Goal: Find specific page/section: Find specific page/section

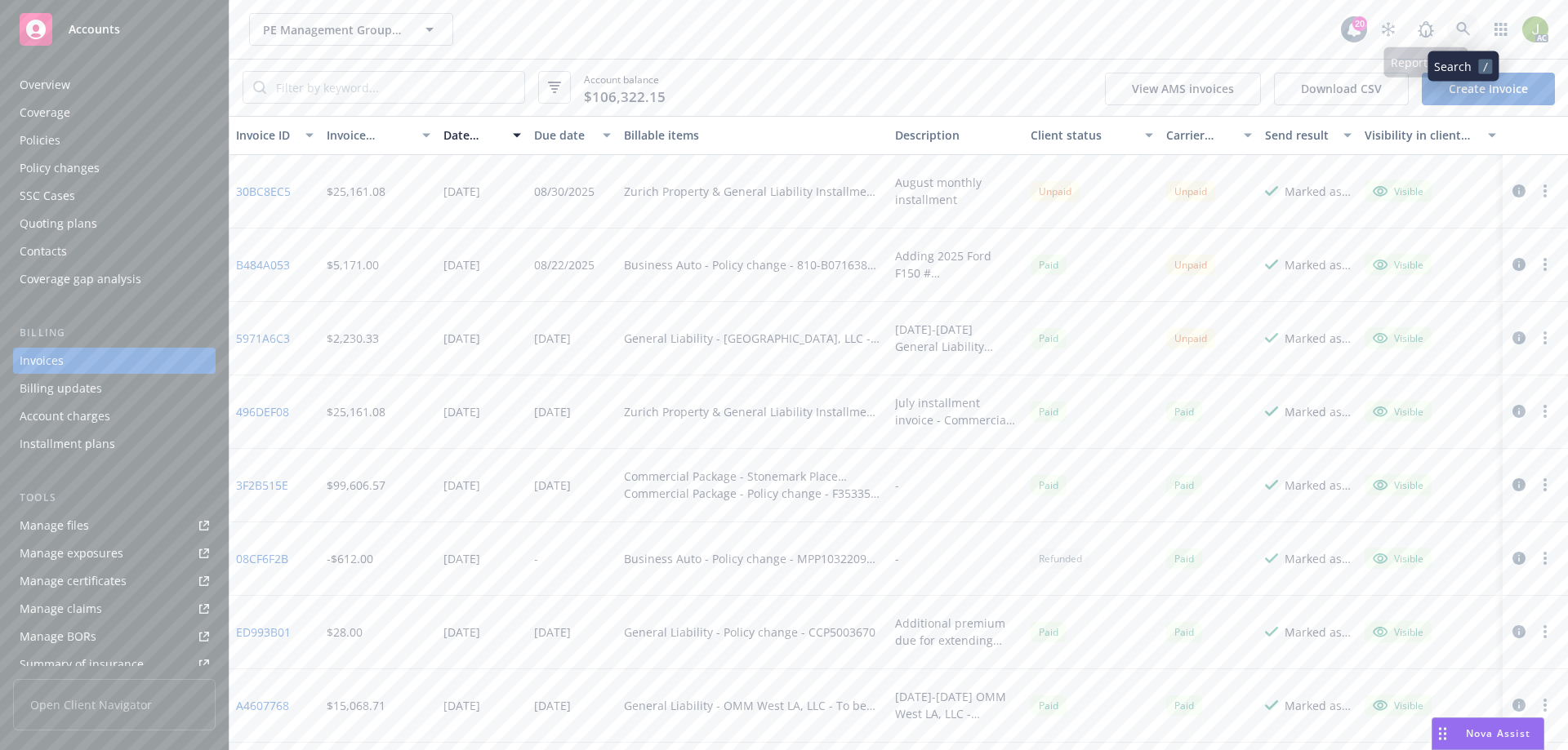
click at [1460, 36] on icon at bounding box center [1463, 29] width 15 height 15
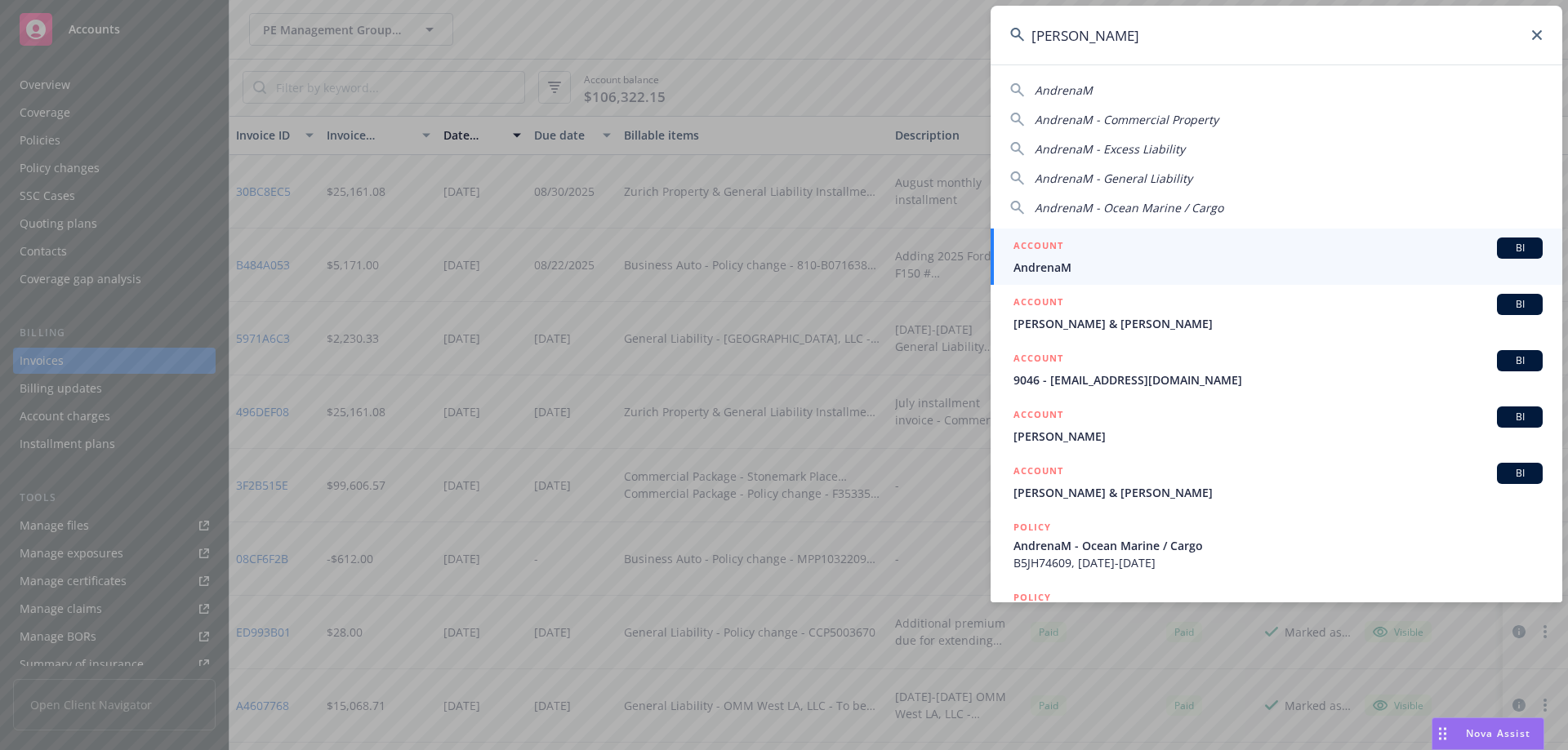
type input "[PERSON_NAME]"
click at [1044, 276] on link "ACCOUNT BI AndrenaM" at bounding box center [1276, 257] width 571 height 56
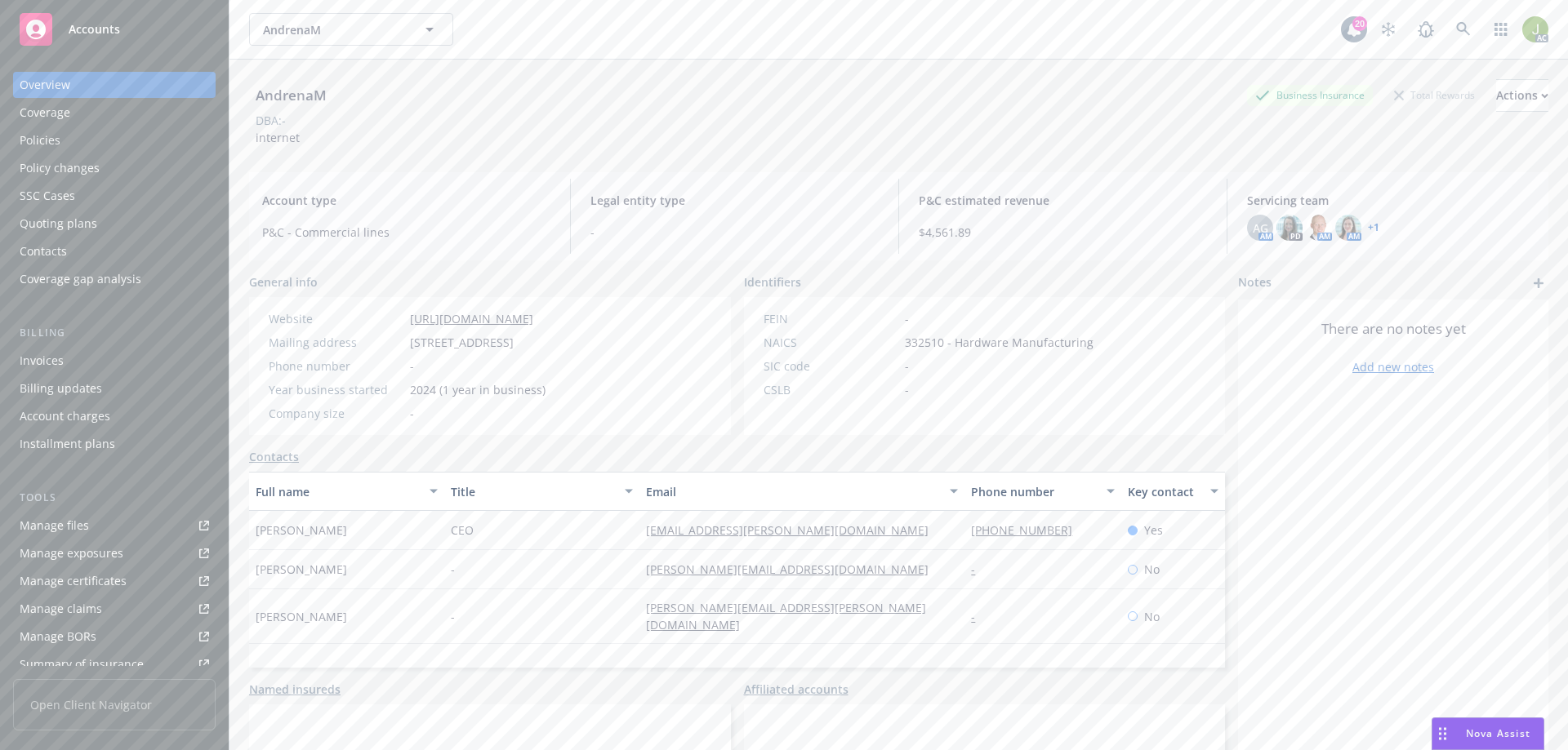
click at [142, 367] on div "Invoices" at bounding box center [114, 361] width 190 height 26
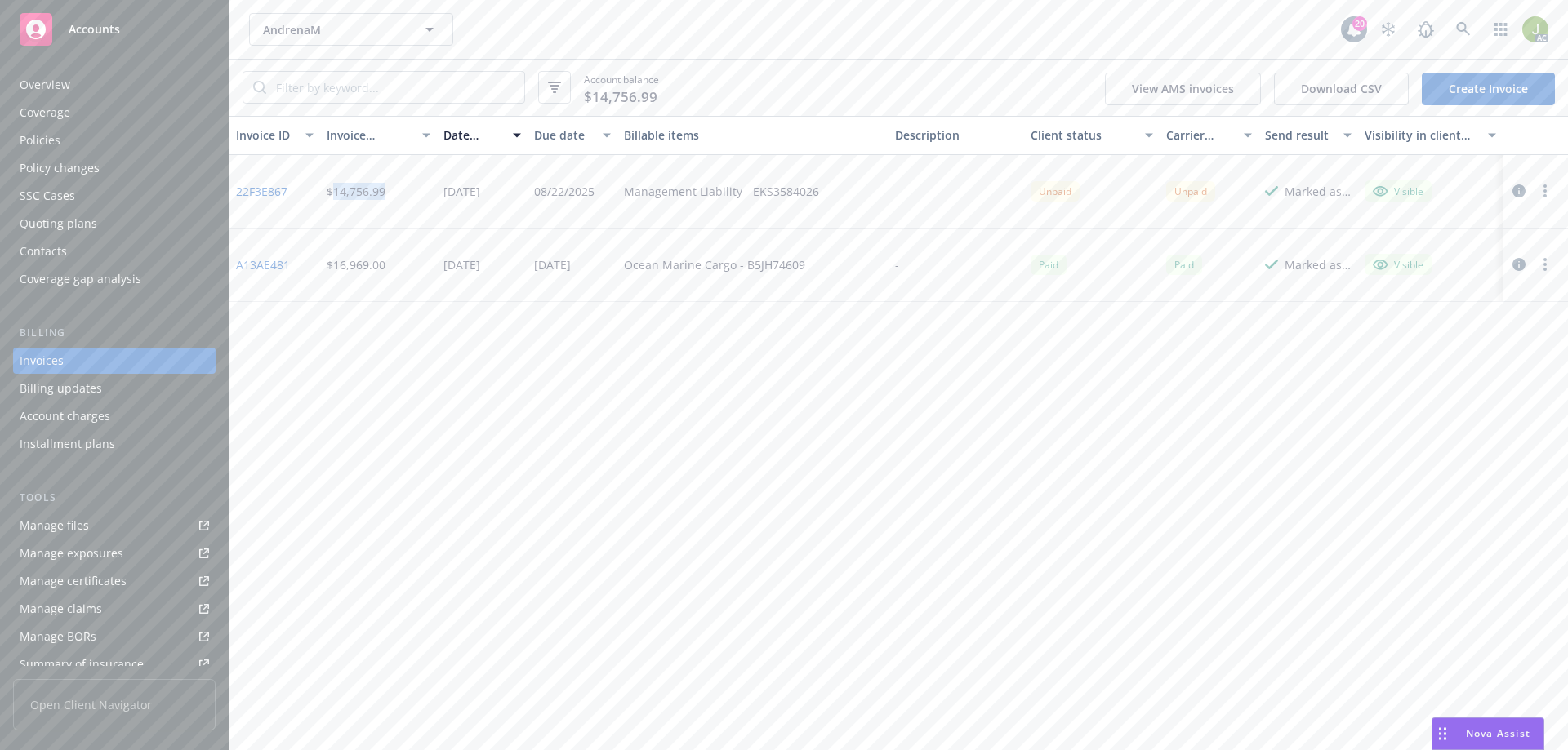
drag, startPoint x: 384, startPoint y: 190, endPoint x: 334, endPoint y: 194, distance: 50.2
click at [334, 194] on div "$14,756.99" at bounding box center [379, 192] width 118 height 74
click at [1464, 29] on icon at bounding box center [1463, 29] width 14 height 14
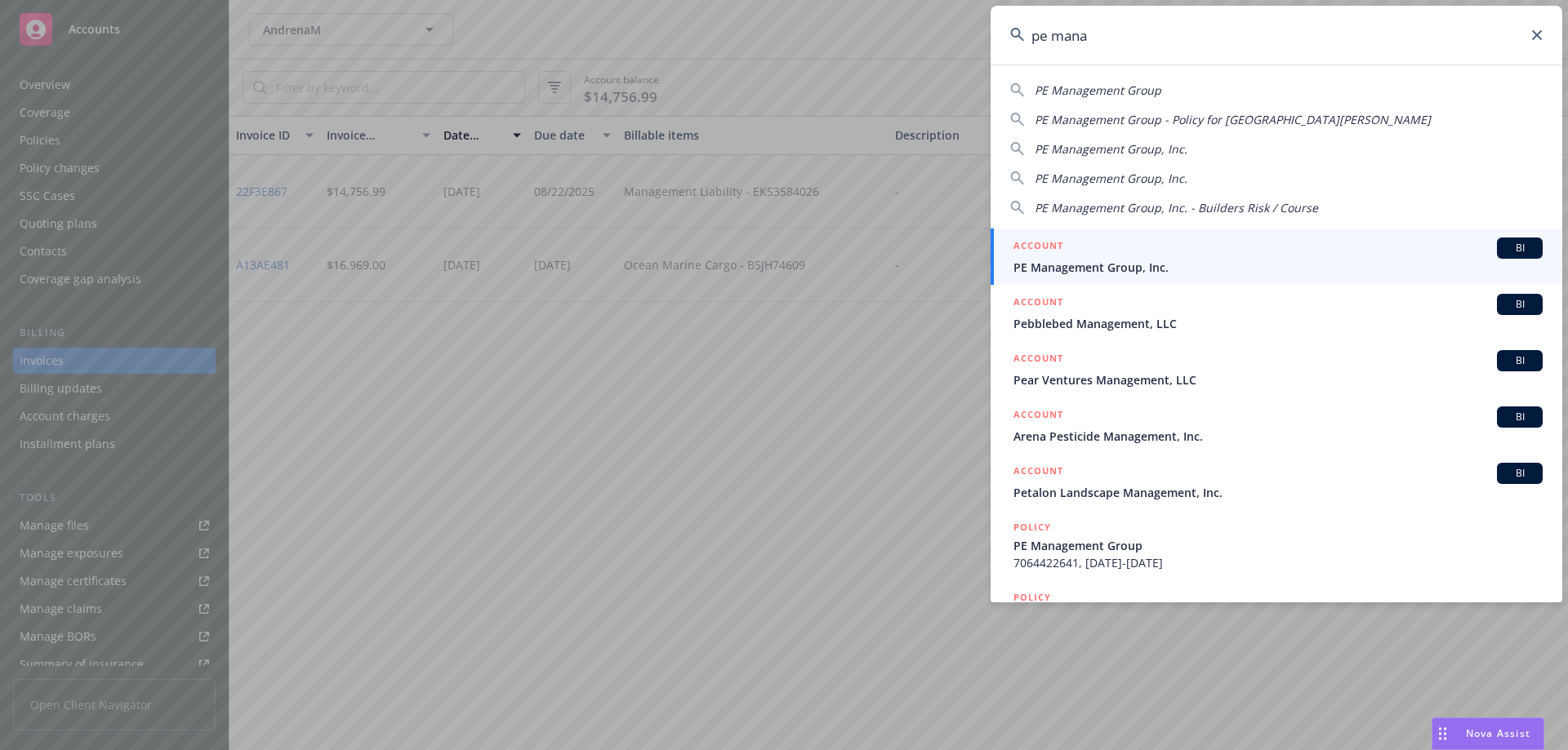
type input "pe mana"
click at [1193, 264] on span "PE Management Group, Inc." at bounding box center [1278, 268] width 529 height 18
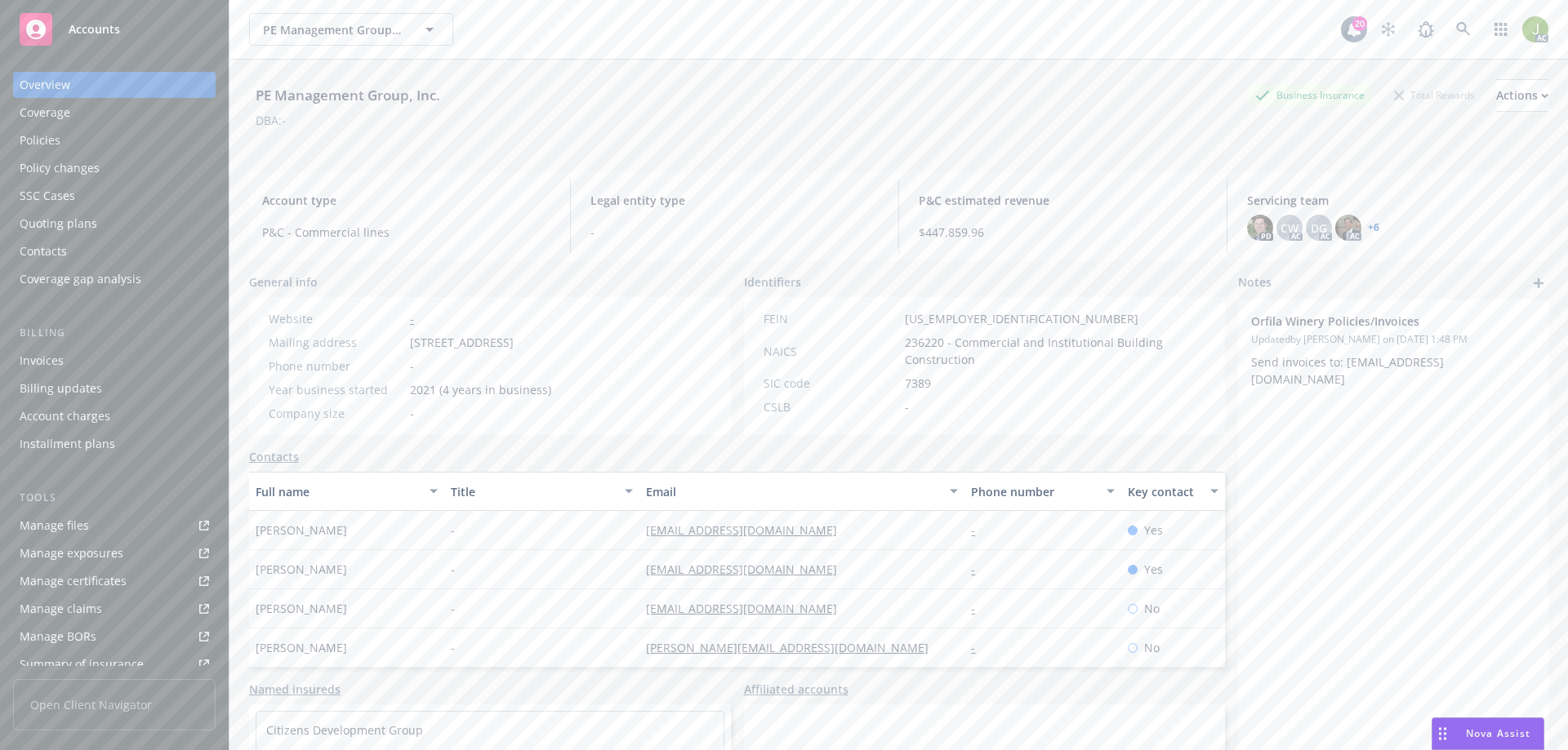
click at [166, 369] on div "Invoices" at bounding box center [114, 361] width 190 height 26
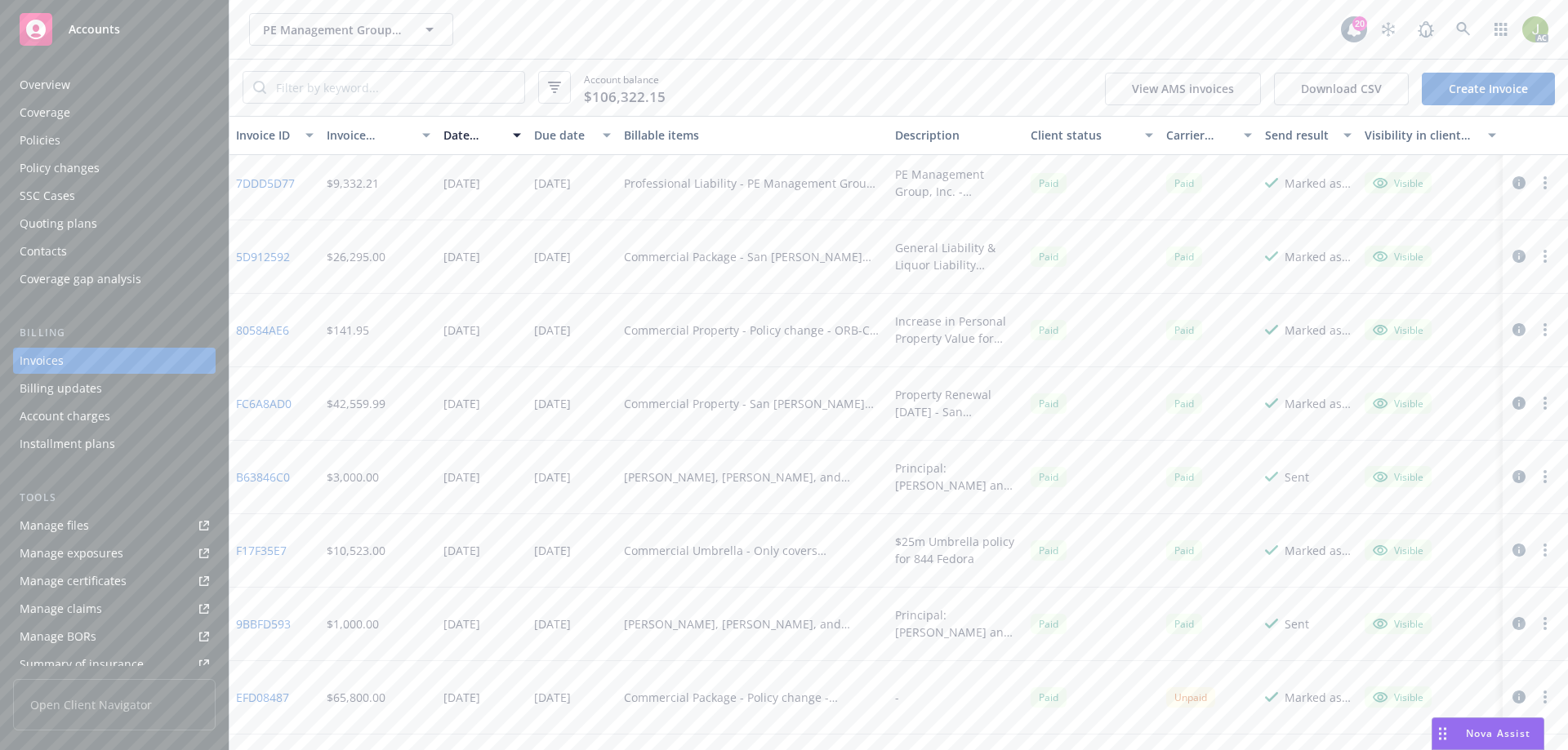
scroll to position [1632, 0]
click at [278, 618] on link "EFD08487" at bounding box center [262, 616] width 53 height 18
